Goal: Information Seeking & Learning: Learn about a topic

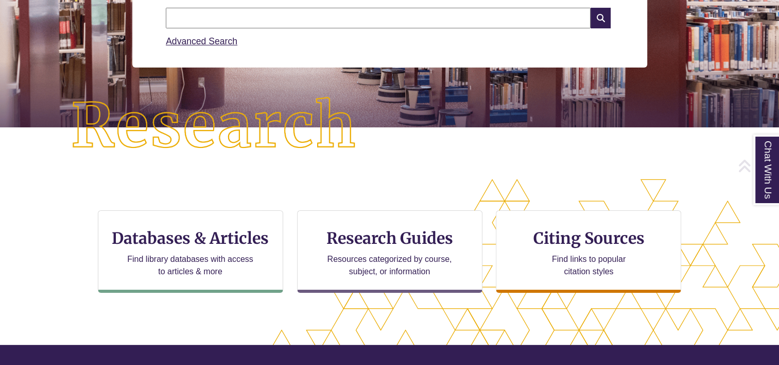
scroll to position [175, 0]
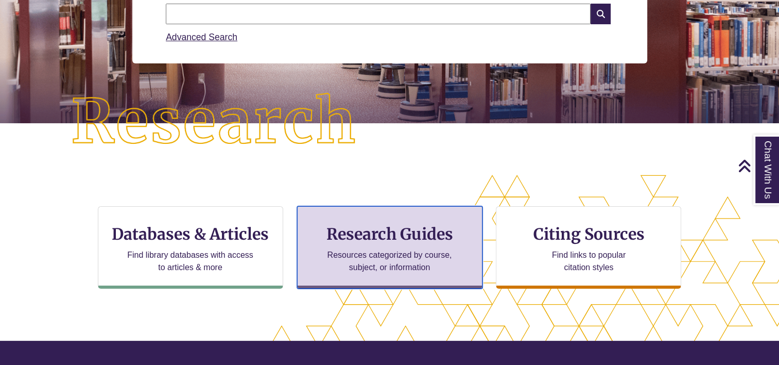
click at [383, 238] on h3 "Research Guides" at bounding box center [390, 234] width 168 height 20
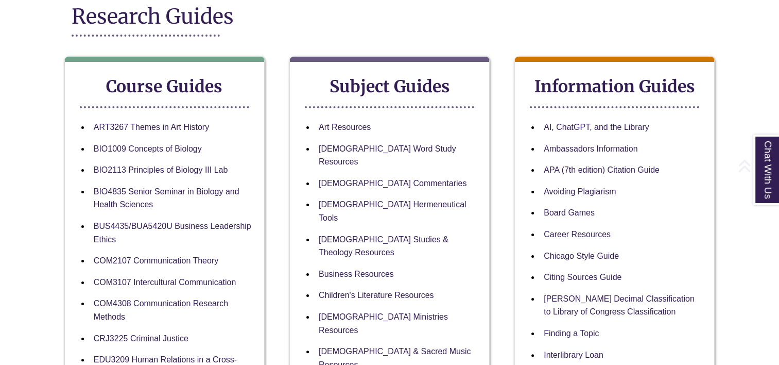
scroll to position [163, 0]
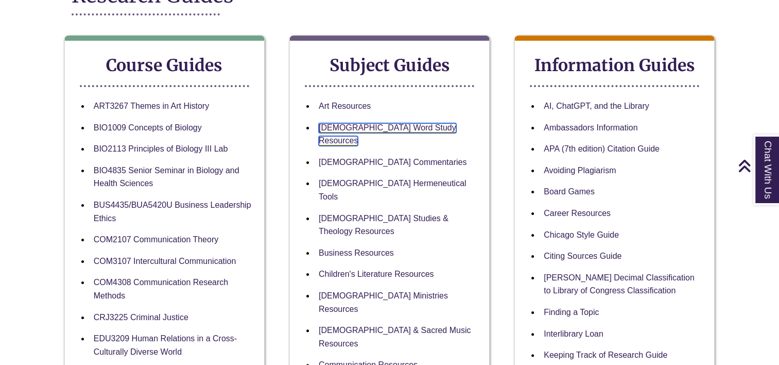
click at [386, 123] on link "[DEMOGRAPHIC_DATA] Word Study Resources" at bounding box center [387, 134] width 137 height 23
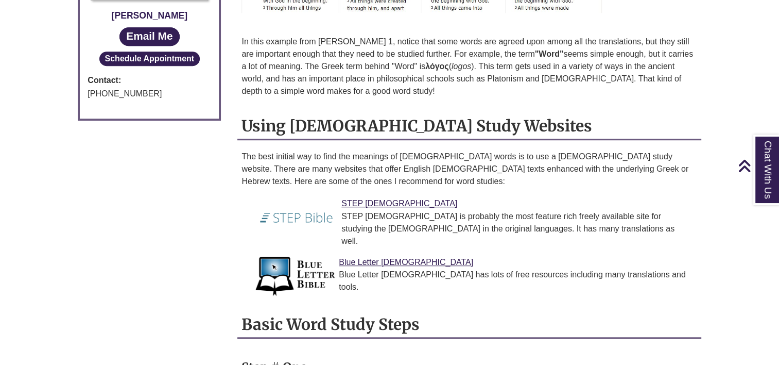
scroll to position [692, 0]
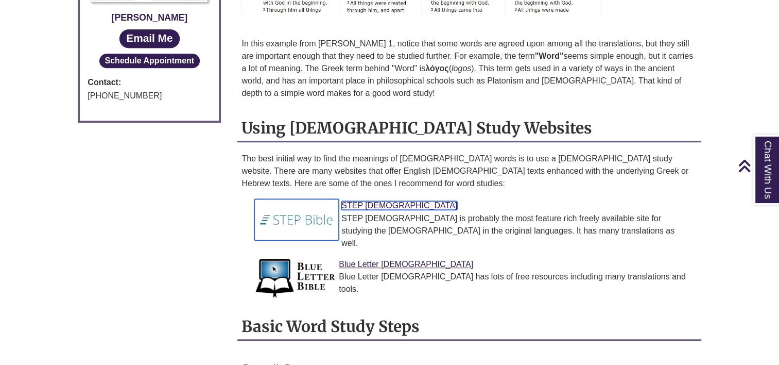
click at [295, 199] on img at bounding box center [296, 219] width 84 height 41
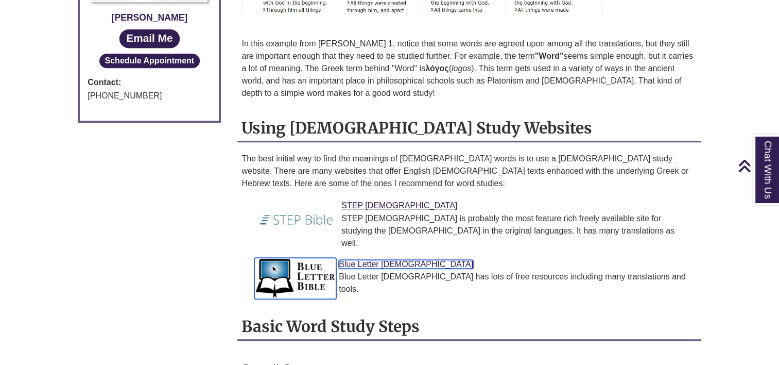
click at [306, 257] on img at bounding box center [295, 277] width 82 height 41
